Goal: Information Seeking & Learning: Stay updated

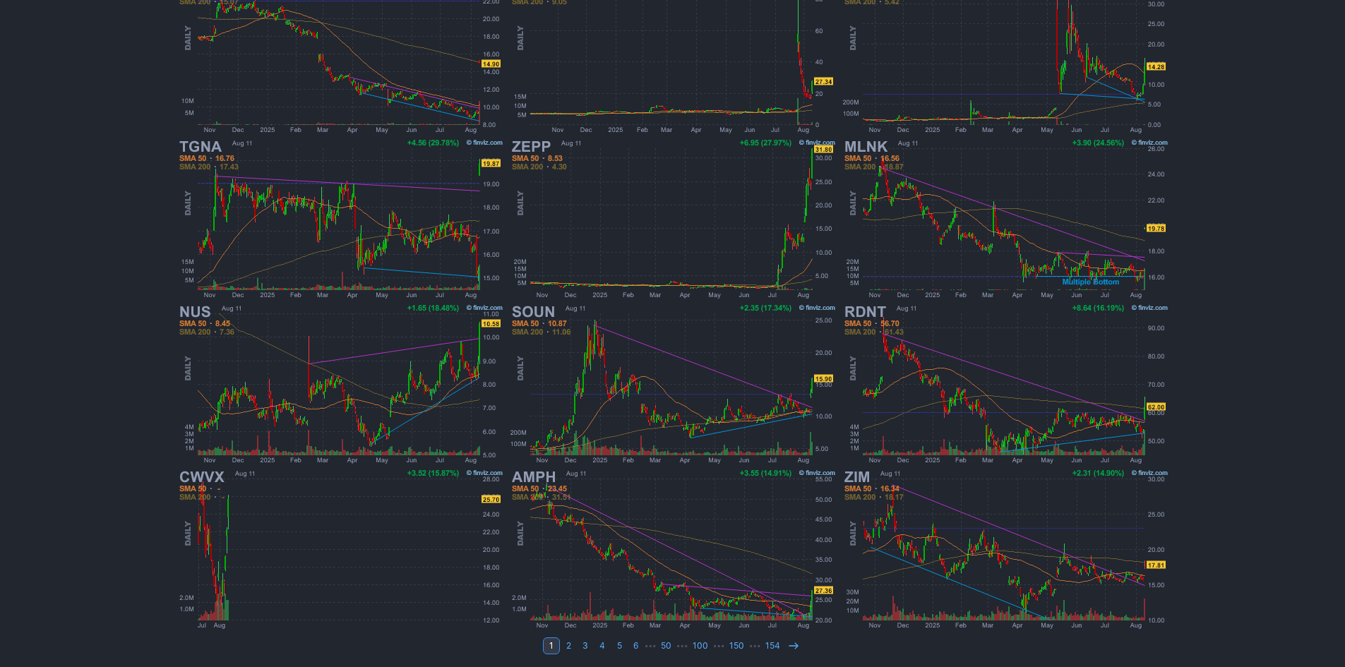
scroll to position [290, 0]
click at [789, 641] on icon at bounding box center [793, 642] width 11 height 11
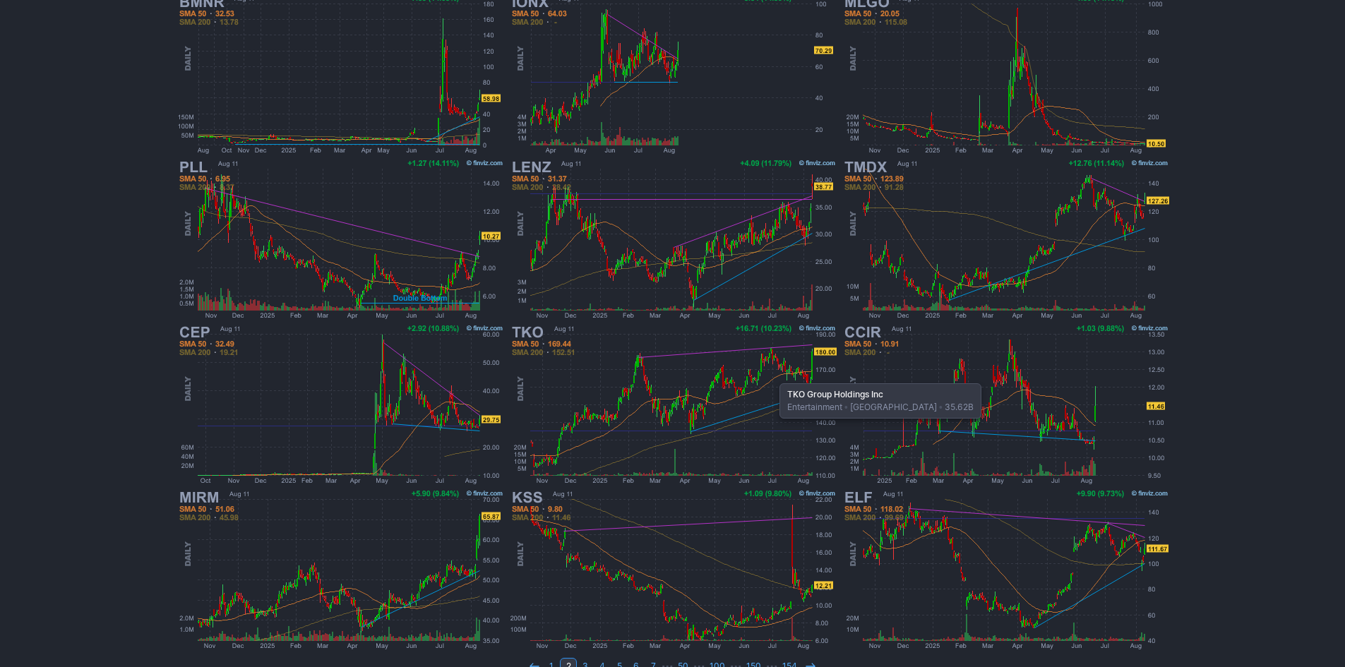
scroll to position [282, 0]
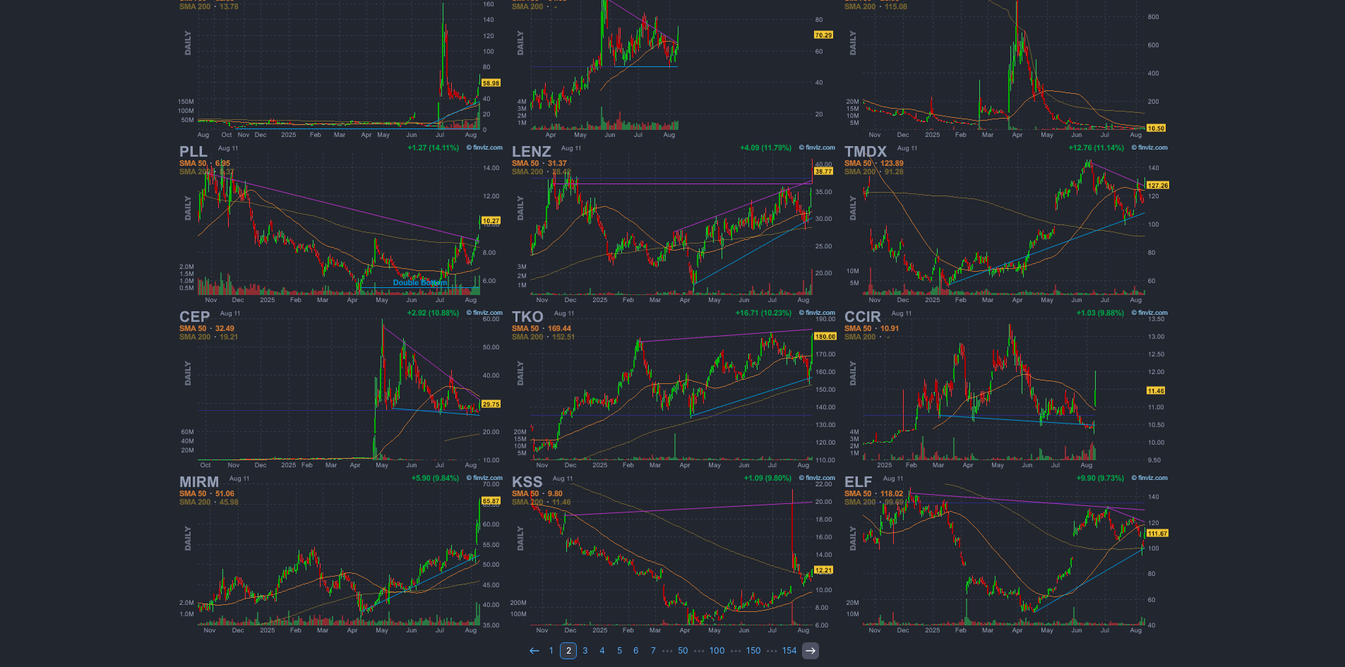
click at [805, 650] on icon at bounding box center [810, 650] width 11 height 11
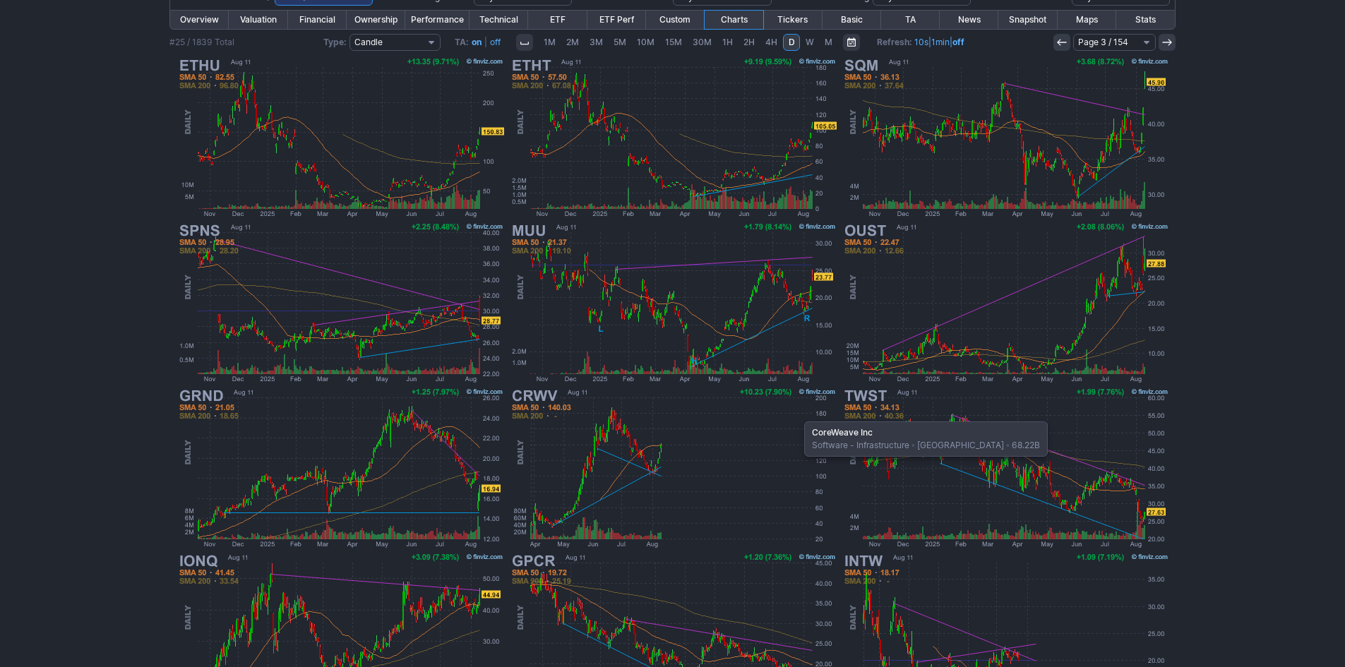
scroll to position [282, 0]
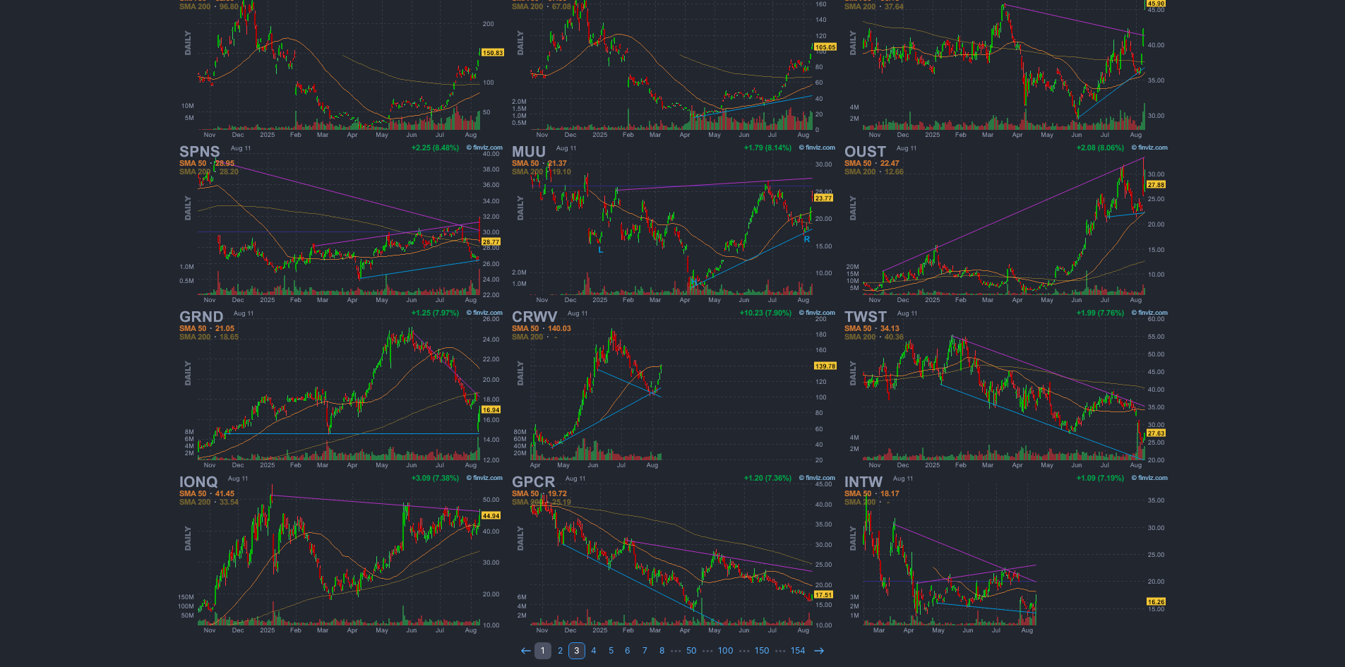
click at [545, 650] on link "1" at bounding box center [542, 650] width 17 height 17
